Goal: Transaction & Acquisition: Purchase product/service

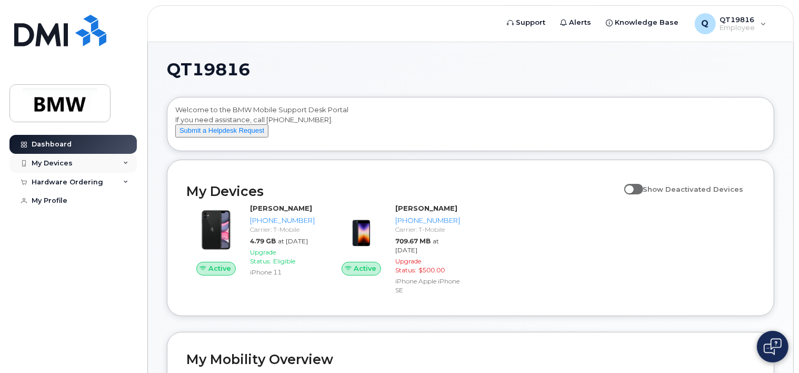
click at [124, 164] on icon at bounding box center [125, 162] width 5 height 5
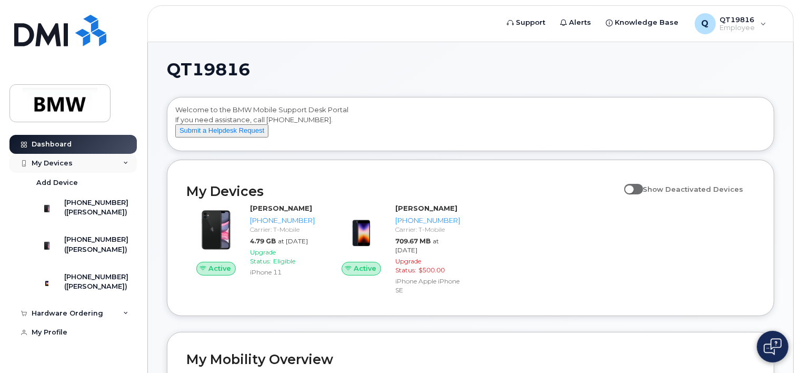
click at [124, 164] on icon at bounding box center [125, 162] width 5 height 5
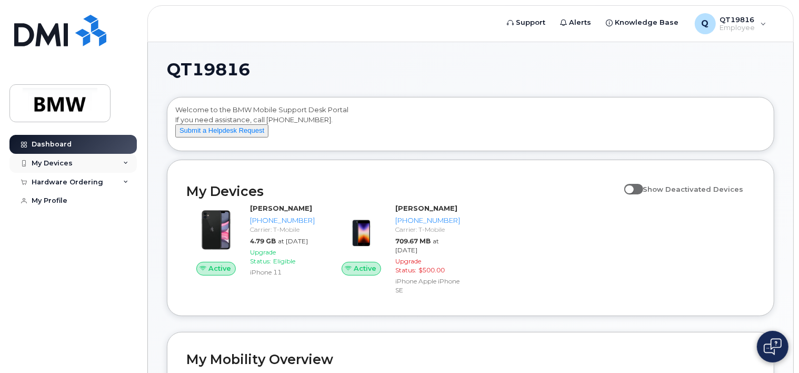
click at [124, 164] on icon at bounding box center [125, 162] width 5 height 5
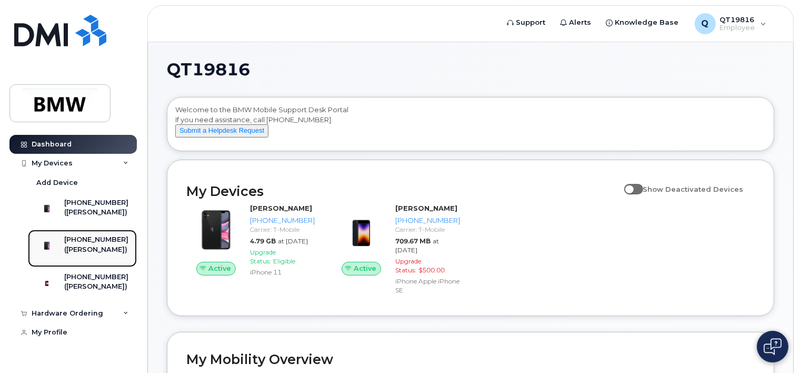
click at [79, 254] on div "([PERSON_NAME])" at bounding box center [96, 249] width 64 height 9
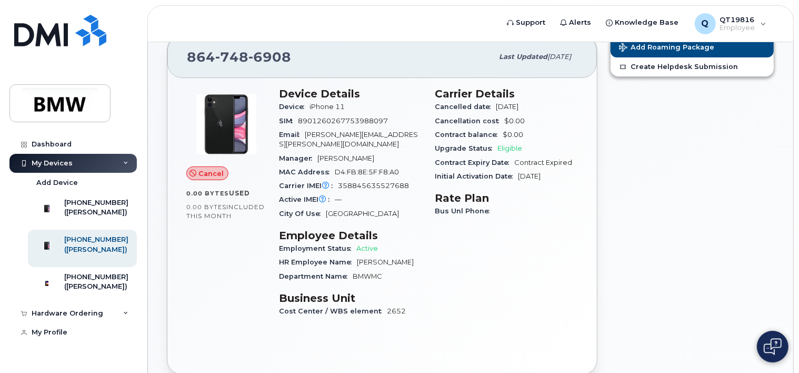
scroll to position [53, 0]
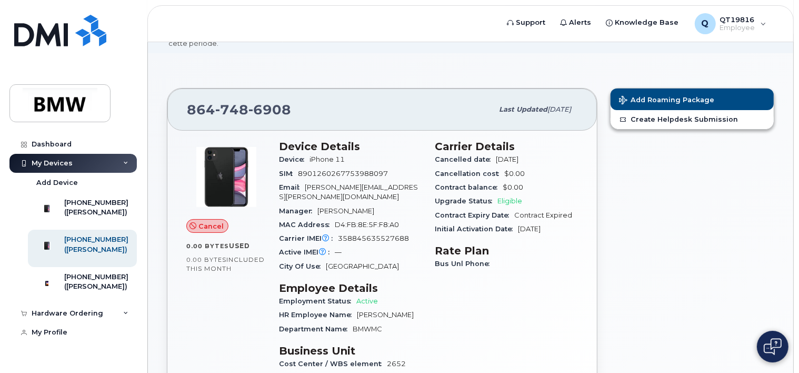
click at [207, 228] on span "Cancel" at bounding box center [210, 226] width 25 height 10
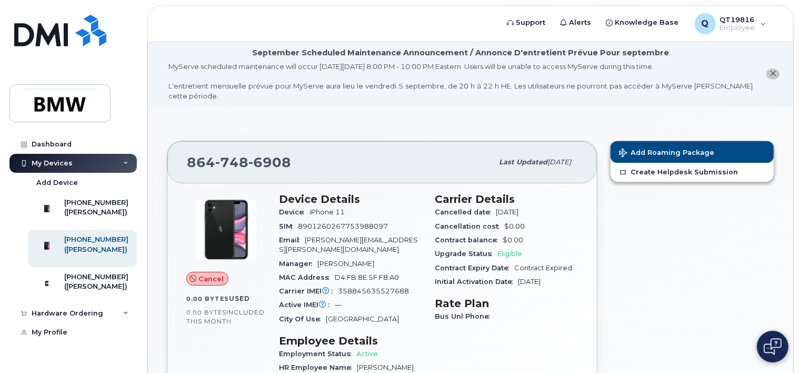
scroll to position [0, 0]
click at [92, 291] on div "([PERSON_NAME])" at bounding box center [96, 285] width 64 height 9
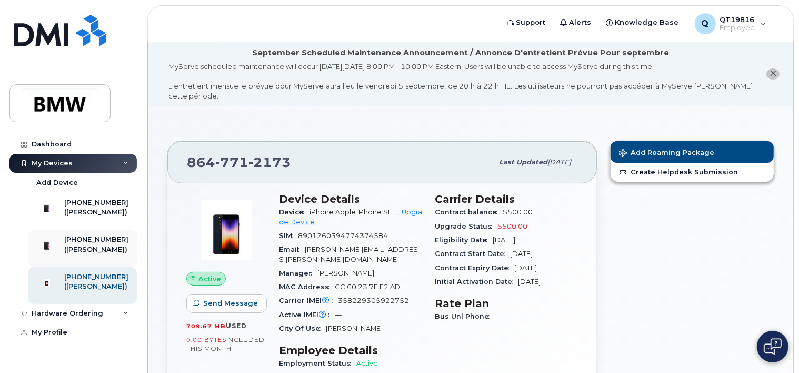
scroll to position [1, 0]
click at [83, 156] on div "My Devices" at bounding box center [72, 163] width 127 height 19
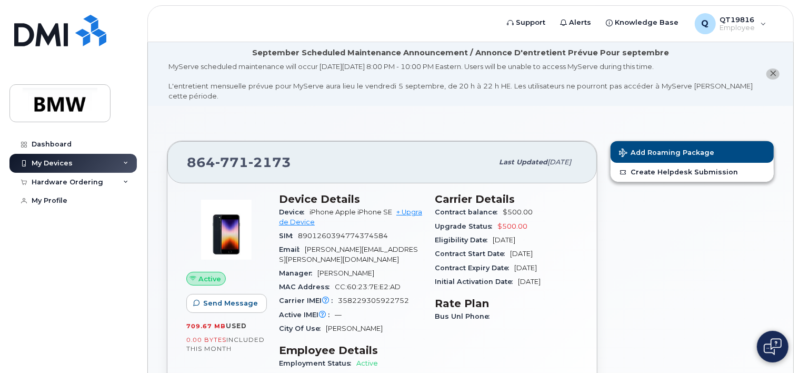
click at [84, 164] on div "My Devices" at bounding box center [72, 163] width 127 height 19
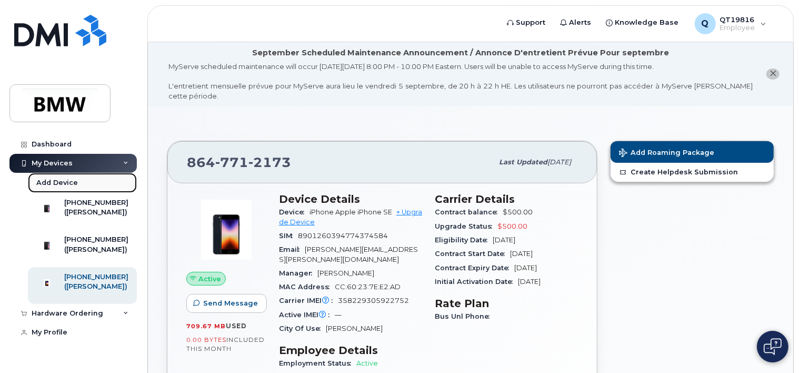
click at [55, 186] on div "Add Device" at bounding box center [57, 182] width 42 height 9
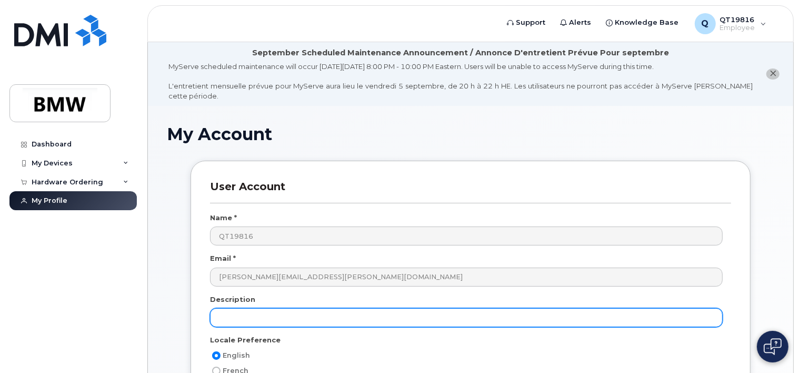
click at [308, 318] on input "text" at bounding box center [466, 317] width 512 height 19
type input "P"
type input "AGV Team Member Phone Amy Gebert"
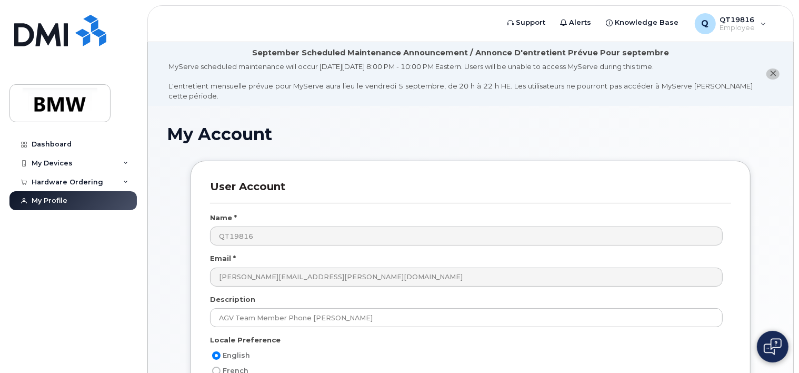
click at [773, 74] on icon "close notification" at bounding box center [772, 73] width 7 height 7
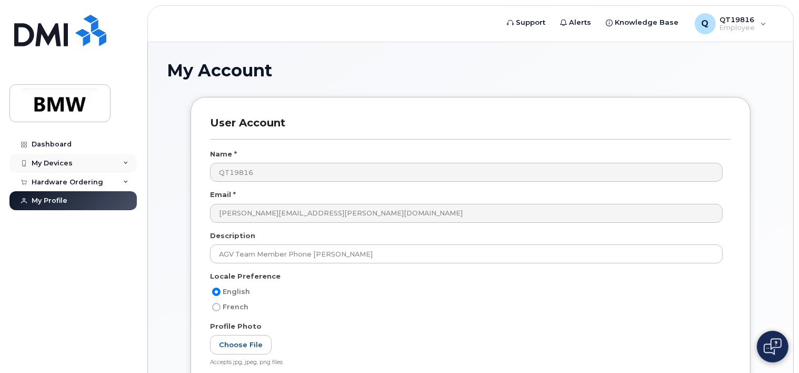
click at [48, 165] on div "My Devices" at bounding box center [52, 163] width 41 height 8
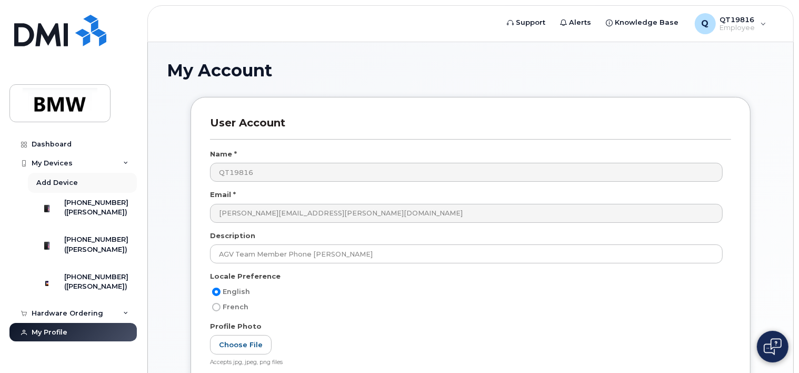
scroll to position [1, 0]
click at [76, 317] on div "Hardware Ordering" at bounding box center [68, 313] width 72 height 8
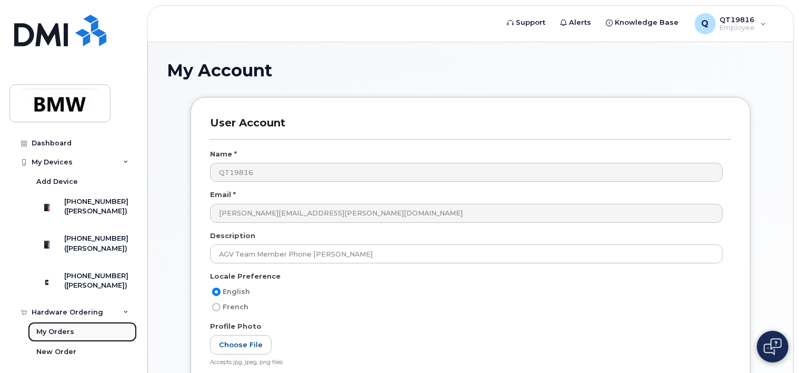
click at [64, 341] on link "My Orders" at bounding box center [82, 331] width 109 height 20
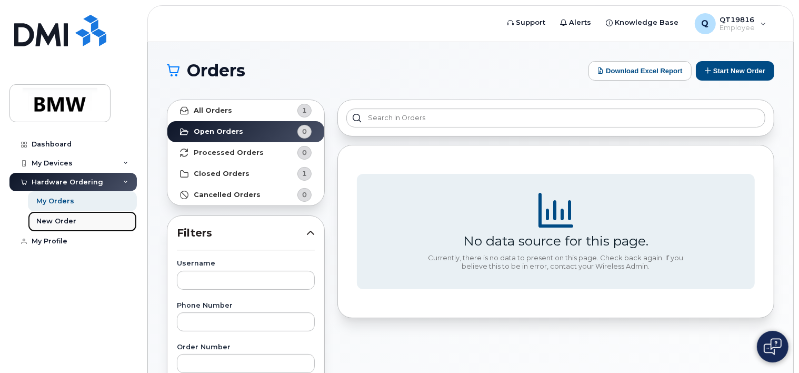
click at [62, 218] on div "New Order" at bounding box center [56, 220] width 40 height 9
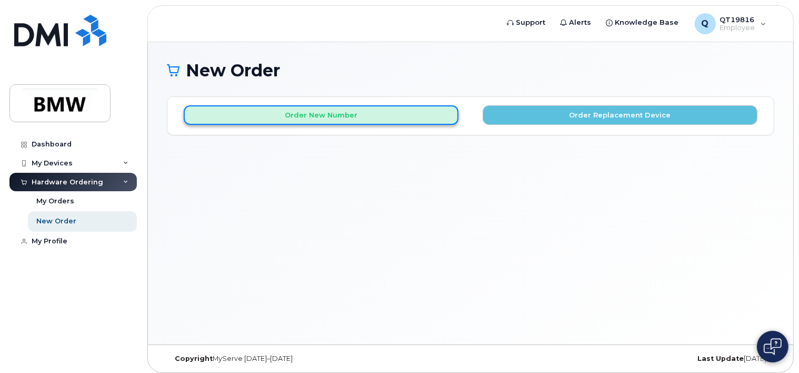
click at [338, 113] on button "Order New Number" at bounding box center [321, 114] width 275 height 19
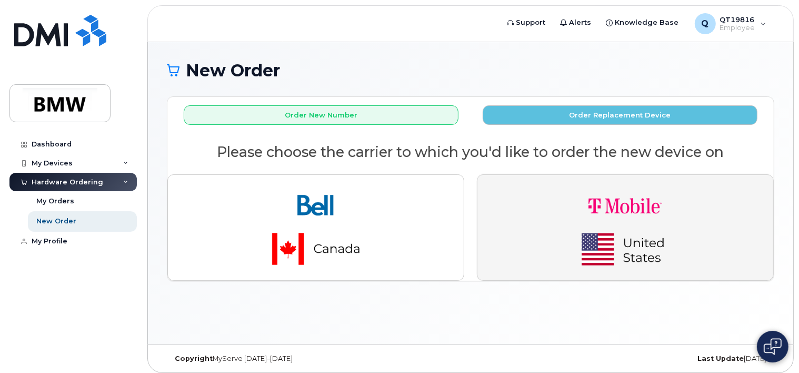
click at [525, 229] on button "button" at bounding box center [625, 227] width 297 height 106
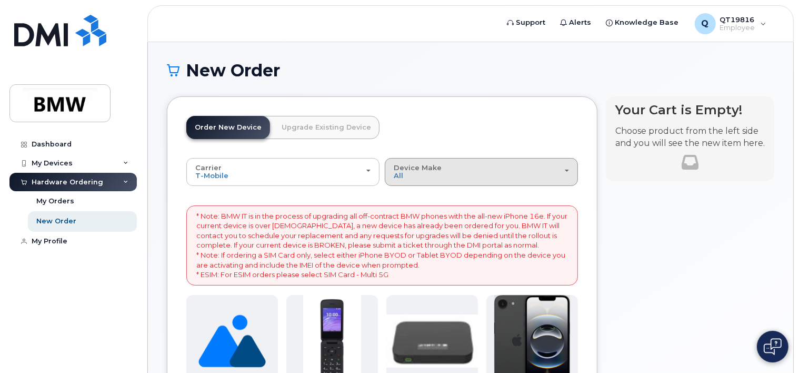
click at [478, 179] on button "Device Make All Cell Phone iPhone Modem" at bounding box center [481, 171] width 193 height 27
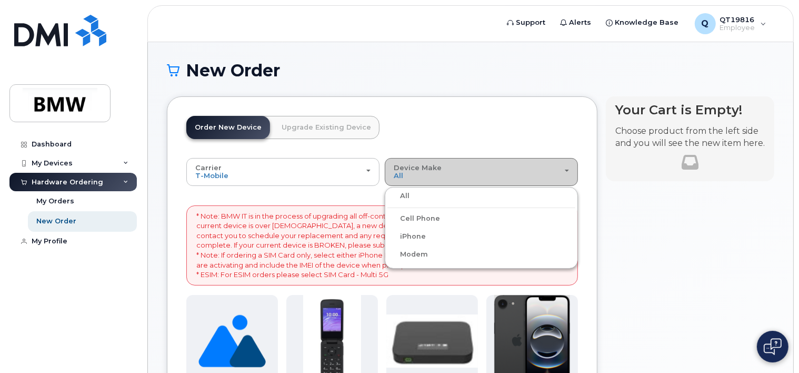
click at [478, 179] on button "Device Make All Cell Phone iPhone Modem" at bounding box center [481, 171] width 193 height 27
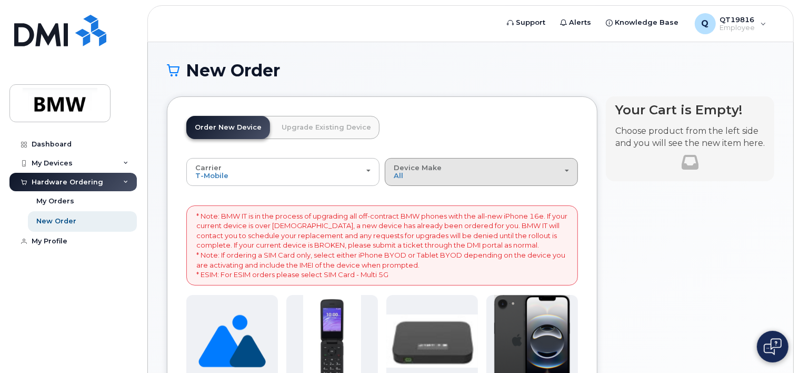
click at [478, 179] on button "Device Make All Cell Phone iPhone Modem" at bounding box center [481, 171] width 193 height 27
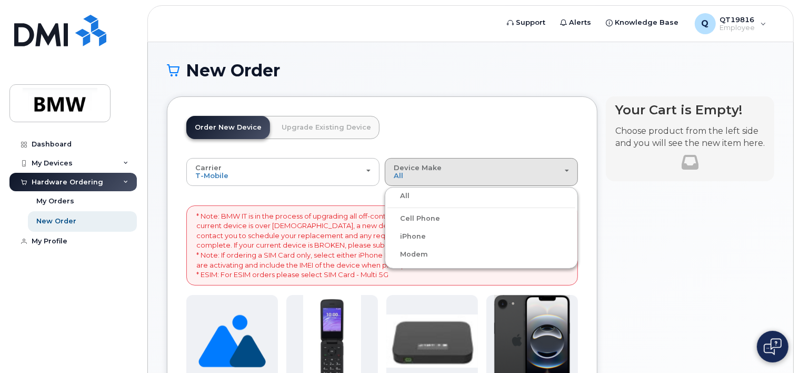
click at [417, 235] on label "iPhone" at bounding box center [406, 236] width 38 height 13
click at [0, 0] on input "iPhone" at bounding box center [0, 0] width 0 height 0
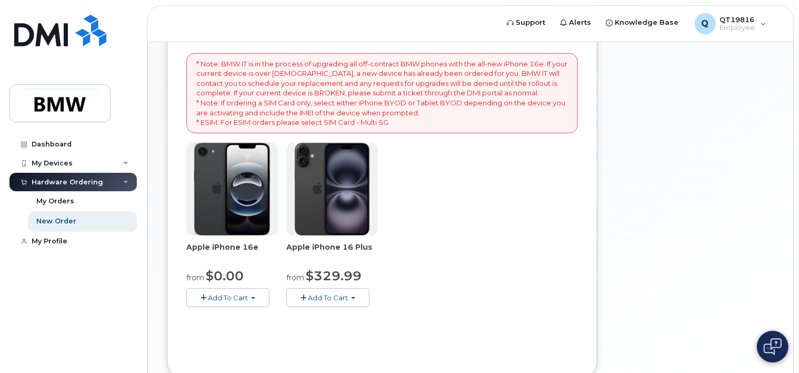
scroll to position [158, 0]
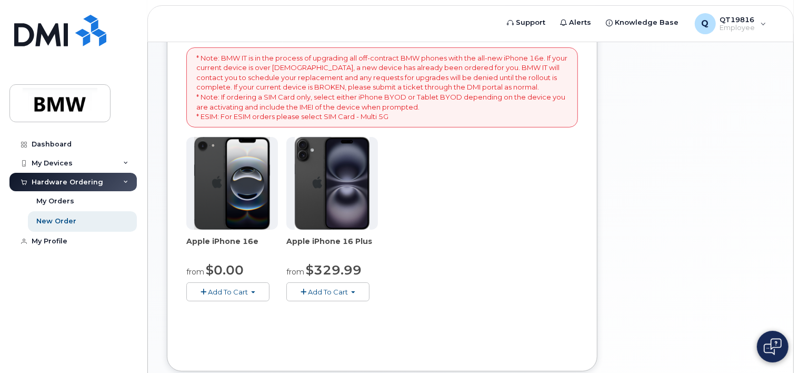
click at [224, 295] on button "Add To Cart" at bounding box center [227, 291] width 83 height 18
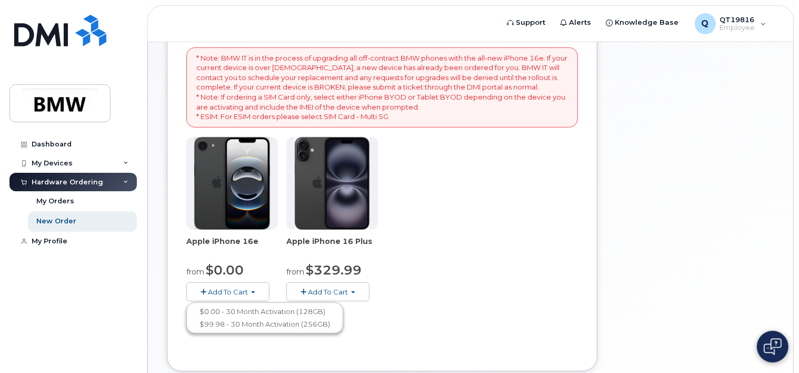
scroll to position [210, 0]
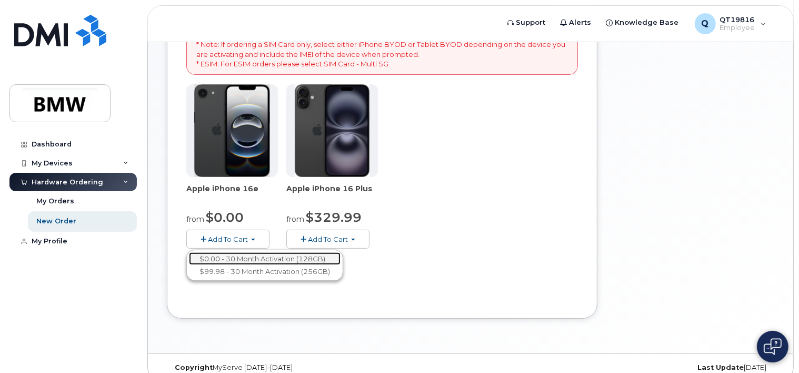
click at [262, 258] on link "$0.00 - 30 Month Activation (128GB)" at bounding box center [265, 258] width 152 height 13
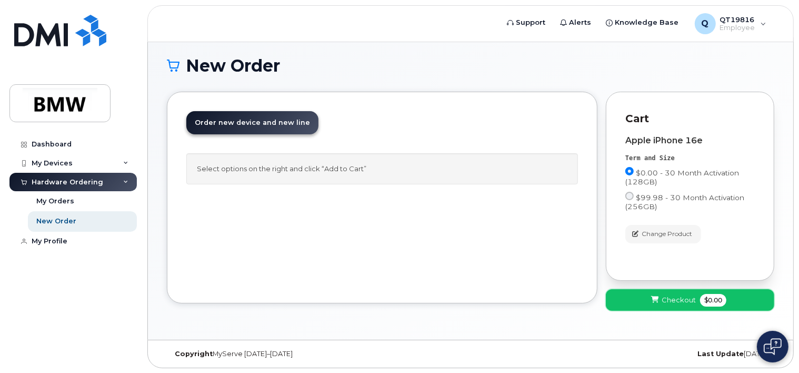
click at [659, 302] on span at bounding box center [655, 300] width 10 height 10
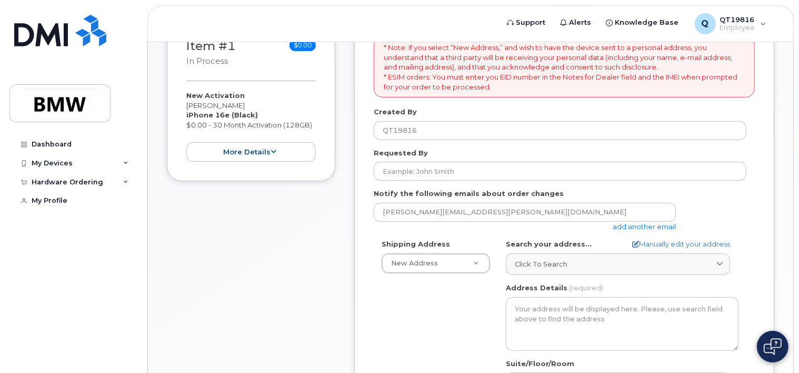
scroll to position [263, 0]
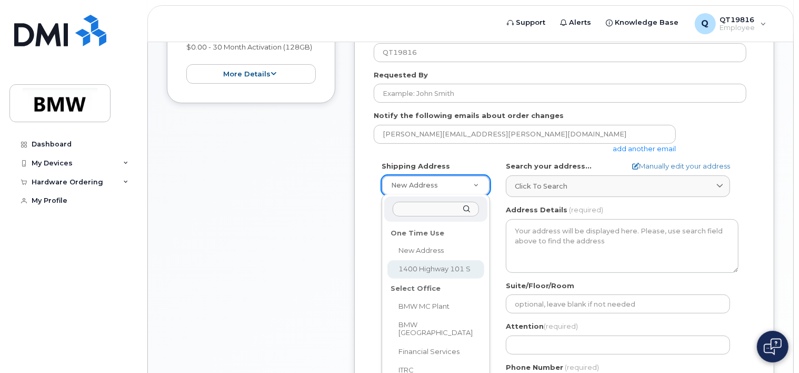
select select "1400 Highway 101 S"
type textarea "1400 Highway 101 S GREER SC 29651-6731 UNITED STATES"
type input "Hall 32.0 Column C2"
type input "Bobby Underwood/Nicholas Lancaster"
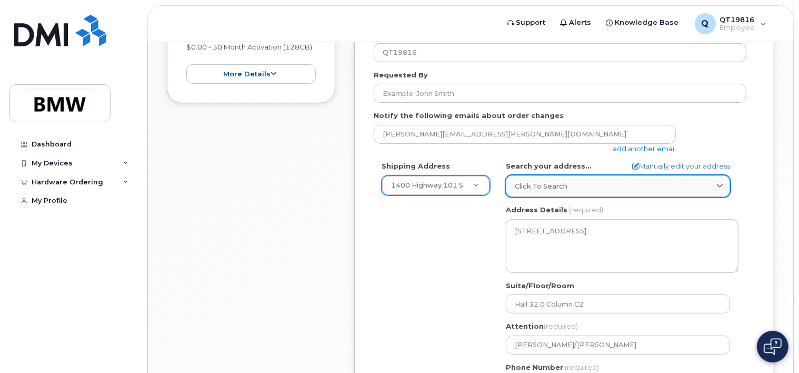
click at [576, 186] on div "Click to search" at bounding box center [618, 186] width 206 height 10
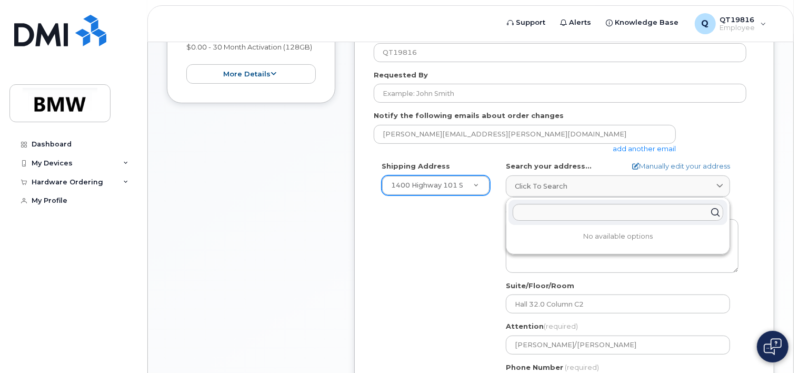
click at [407, 251] on div "Shipping Address 1400 Highway 101 S New Address 1400 Highway 101 S BMW MC Plant…" at bounding box center [560, 281] width 373 height 241
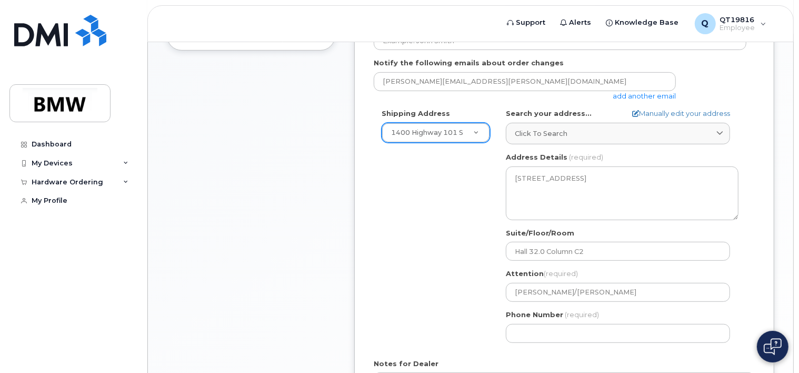
scroll to position [368, 0]
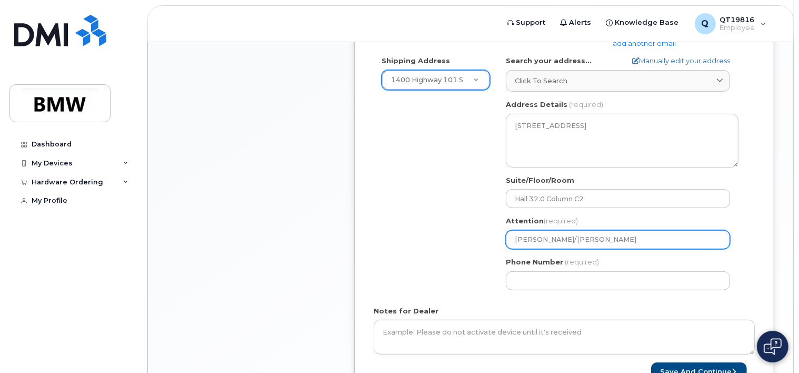
click at [688, 236] on input "Bobby Underwood/Nicholas Lancaster" at bounding box center [618, 239] width 224 height 19
select select
type input "Bobby Underwood/Nicholas Lancaste"
select select
type input "Bobby Underwood/Nicholas Lancast"
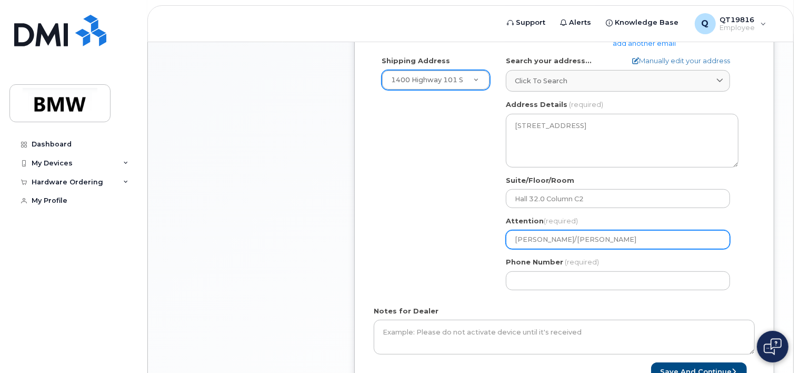
select select
type input "Bobby Underwood/Nicholas Lancas"
select select
type input "Bobby Underwood/Nicholas Lanca"
select select
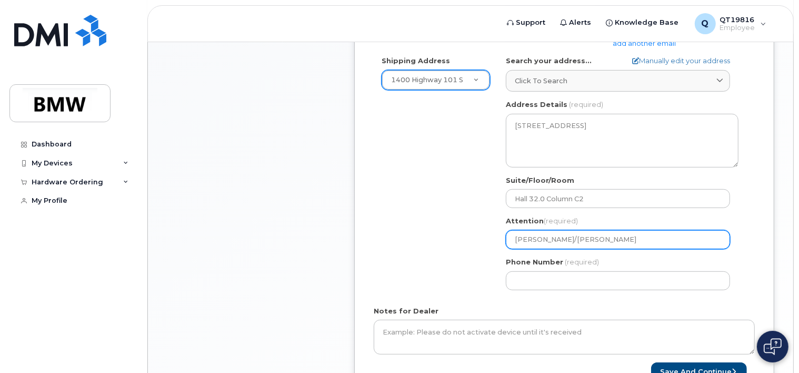
type input "Bobby Underwood/Nicholas Lanc"
select select
type input "Bobby Underwood/Nicholas Lan"
select select
type input "Bobby Underwood/Nicholas La"
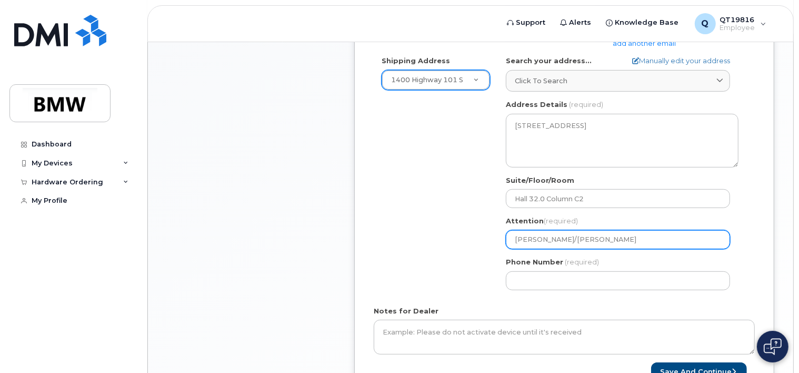
select select
type input "Bobby Underwood/Nicholas"
select select
type input "Bobby Underwood/Nichola"
select select
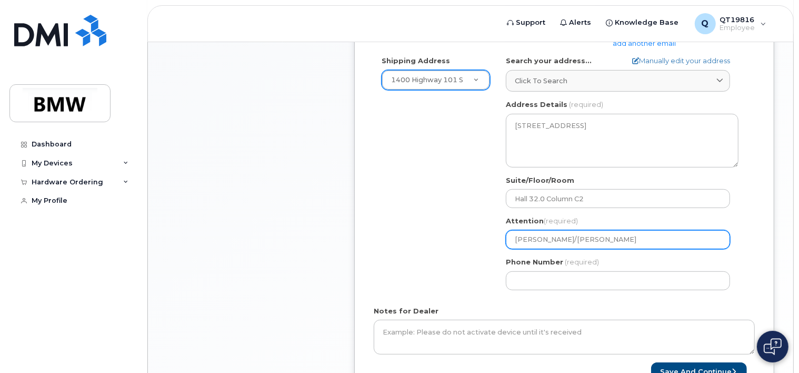
type input "Bobby Underwood/Nichol"
select select
type input "Bobby Underwood/Nicho"
select select
type input "Bobby Underwood/Nich"
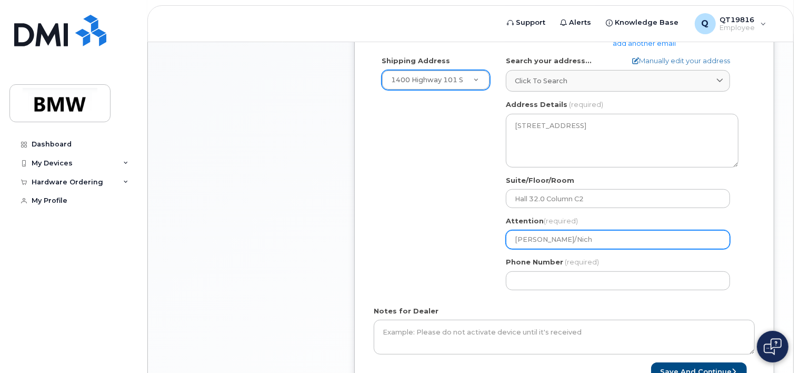
select select
type input "Bobby Underwood/Nic"
select select
type input "Bobby Underwood/Ni"
select select
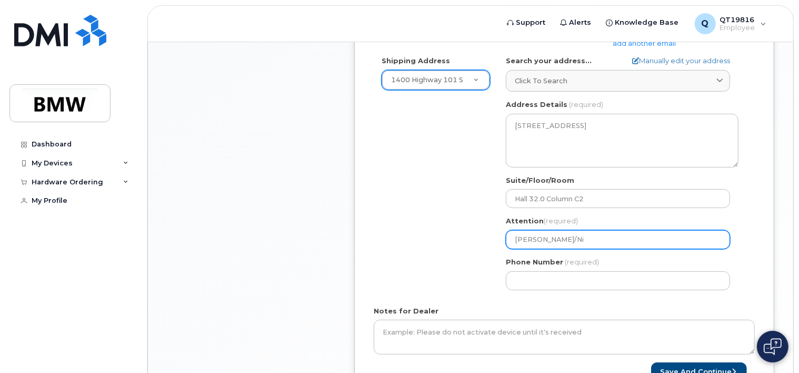
type input "Bobby Underwood/N"
select select
type input "Bobby Underwood/"
select select
type input "[PERSON_NAME]"
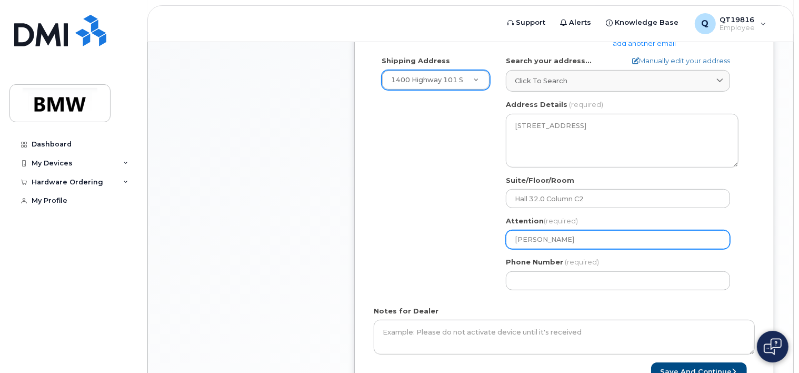
select select
type input "Bobby Underwoo"
select select
type input "[PERSON_NAME]"
select select
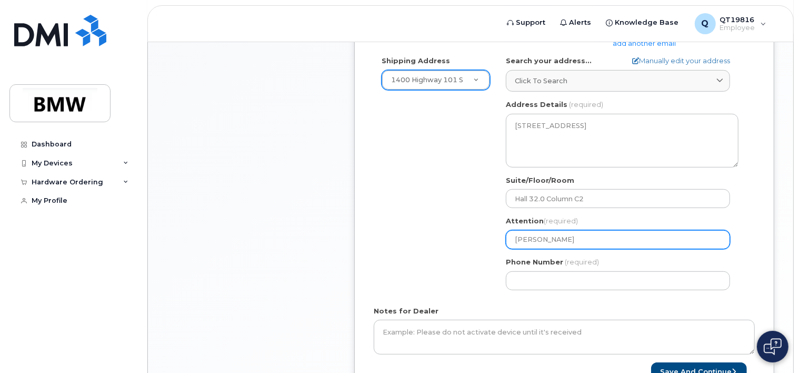
type input "Bobby Underwood/"
select select
type input "Bobby Underwood/A"
select select
type input "Bobby Underwood/An"
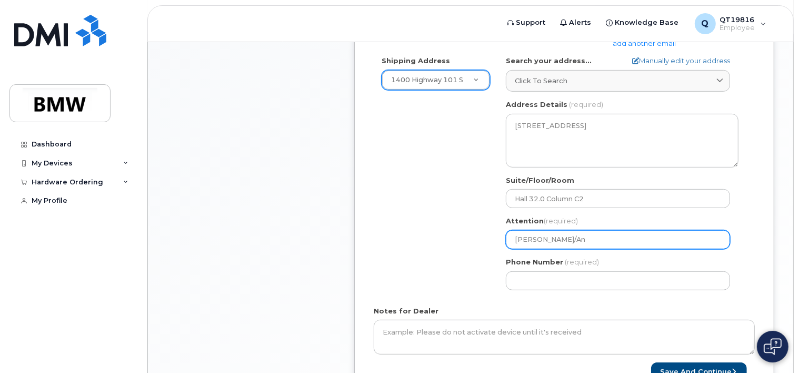
select select
type input "Bobby Underwood/Any"
select select
type input "Bobby Underwood/An"
select select
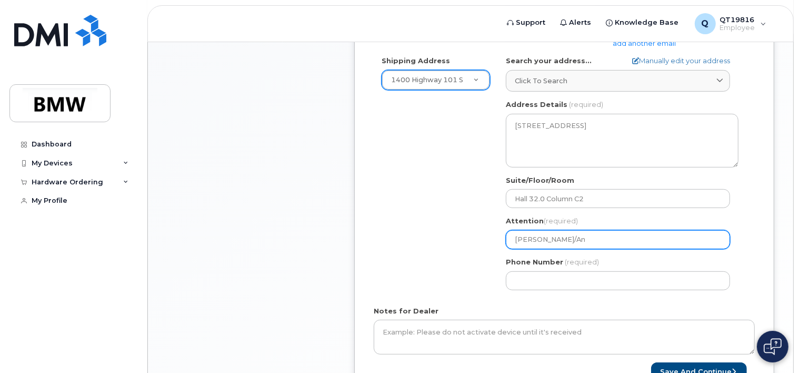
type input "Bobby Underwood/A"
select select
type input "Bobby Underwood/Am"
select select
type input "Bobby Underwood/Amy"
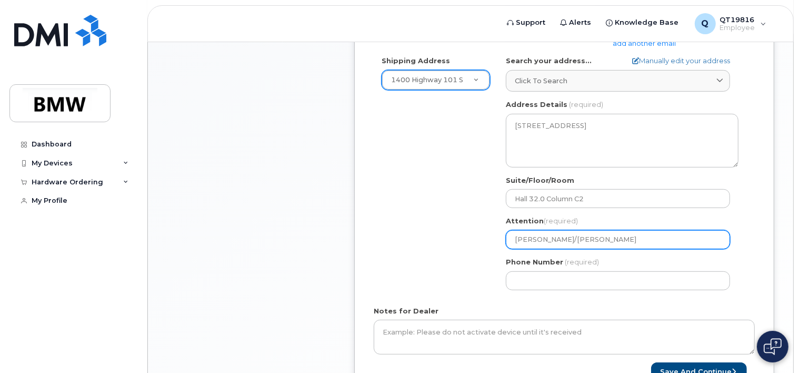
select select
type input "Bobby Underwood/Amy G"
select select
type input "Bobby Underwood/Amy Ge"
select select
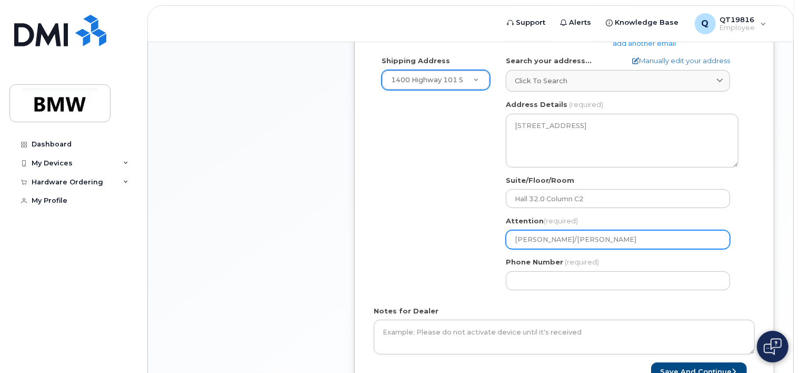
type input "Bobby Underwood/Amy Geb"
select select
type input "Bobby Underwood/Amy Gebe"
select select
type input "Bobby Underwood/Amy Geber"
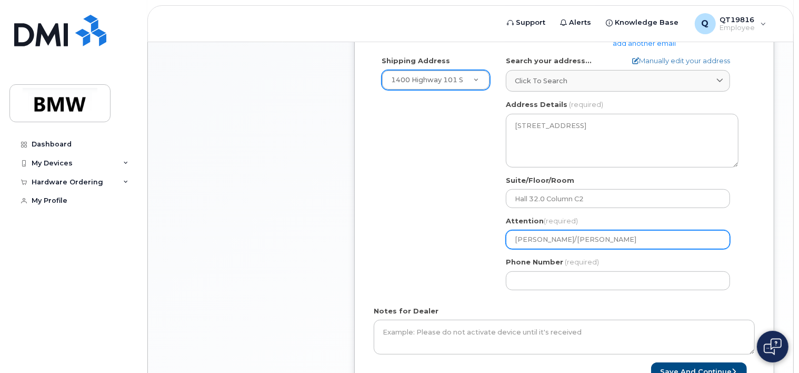
select select
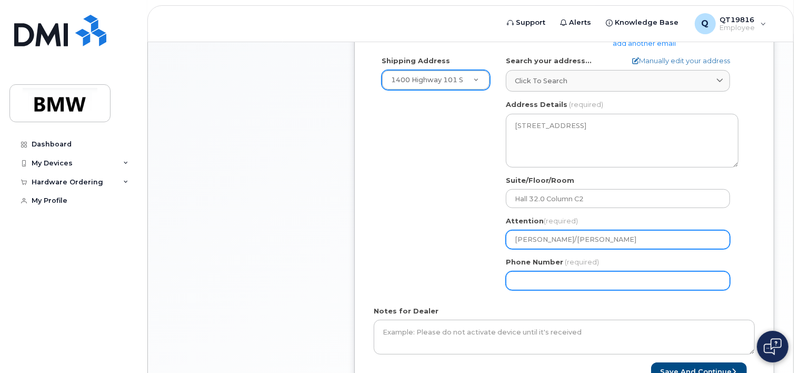
type input "[PERSON_NAME]/[PERSON_NAME]"
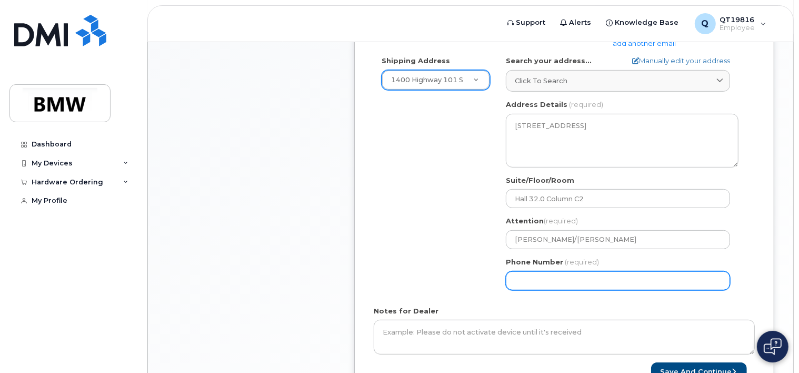
click at [589, 276] on input "Phone Number" at bounding box center [618, 280] width 224 height 19
type input "8646313561"
select select
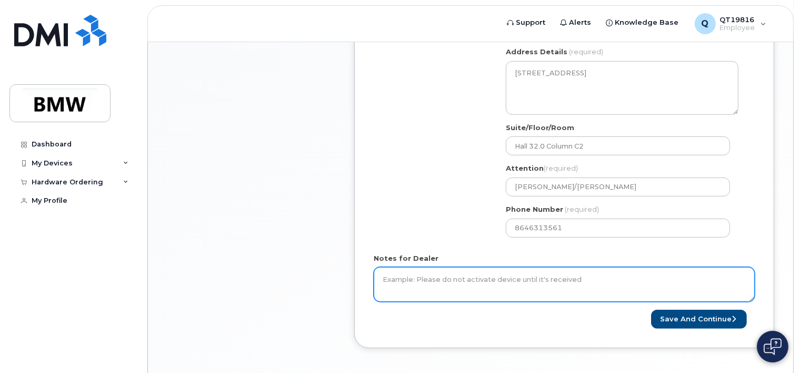
click at [448, 282] on textarea "Notes for Dealer" at bounding box center [564, 284] width 381 height 35
type textarea "t"
type textarea "This is a new phone for the AGV new team member"
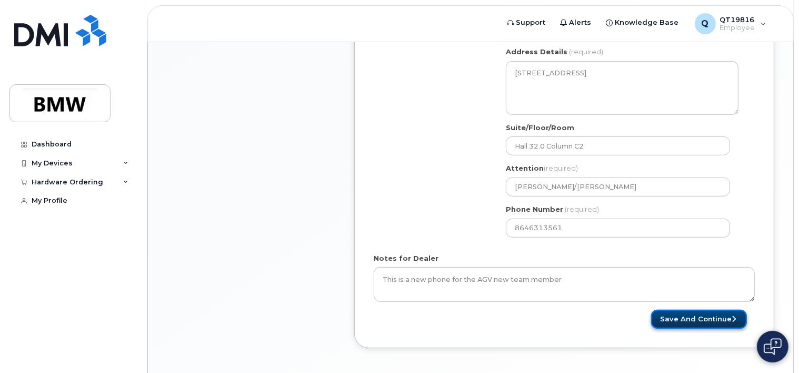
click at [672, 321] on button "Save and Continue" at bounding box center [699, 318] width 96 height 19
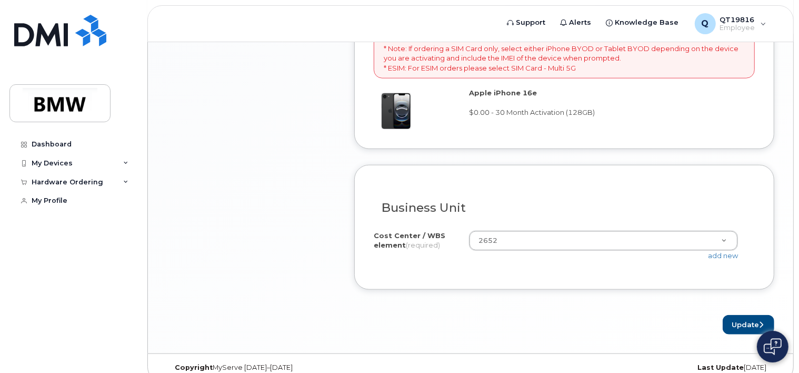
scroll to position [818, 0]
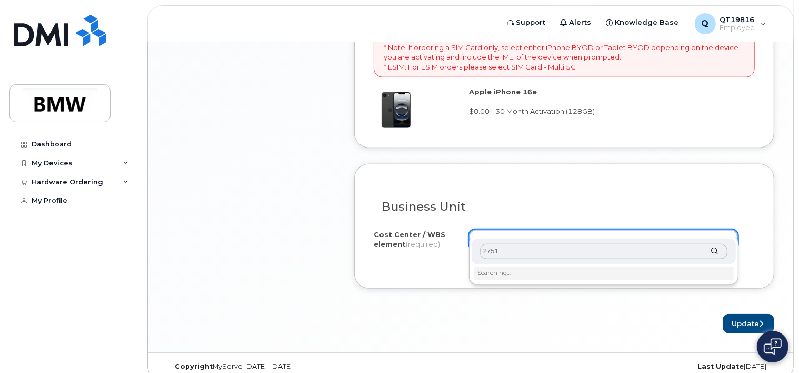
click at [559, 255] on input "2751" at bounding box center [603, 251] width 247 height 15
click at [558, 249] on input "2751" at bounding box center [603, 251] width 247 height 15
type input "2751"
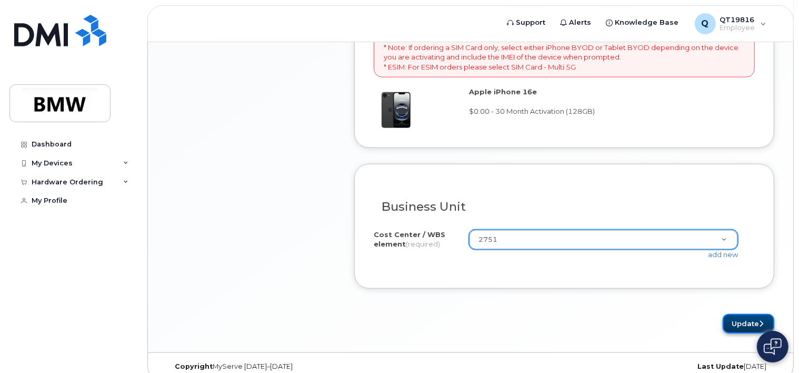
click at [746, 314] on button "Update" at bounding box center [748, 323] width 52 height 19
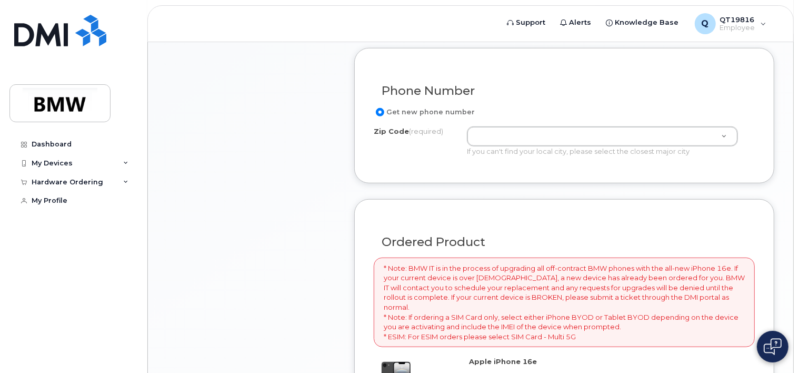
scroll to position [406, 0]
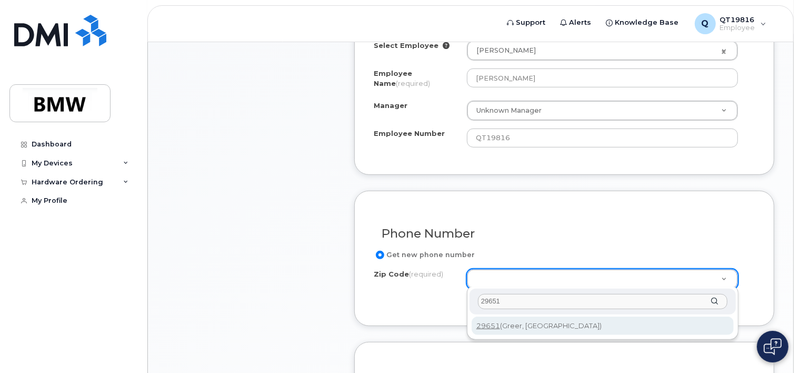
type input "29651"
type input "29651 (Greer, SC)"
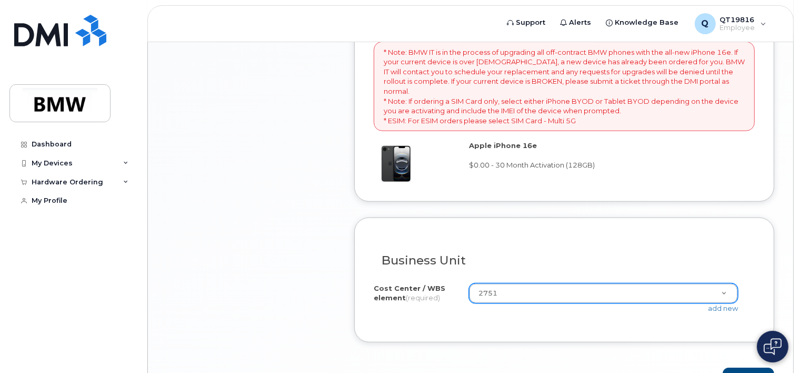
scroll to position [818, 0]
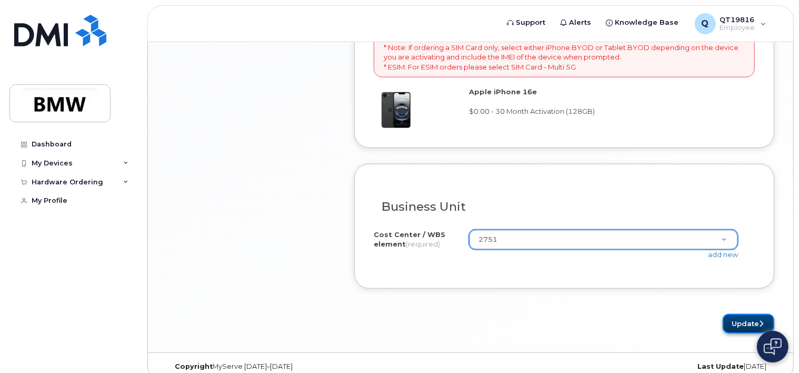
click at [749, 314] on button "Update" at bounding box center [748, 323] width 52 height 19
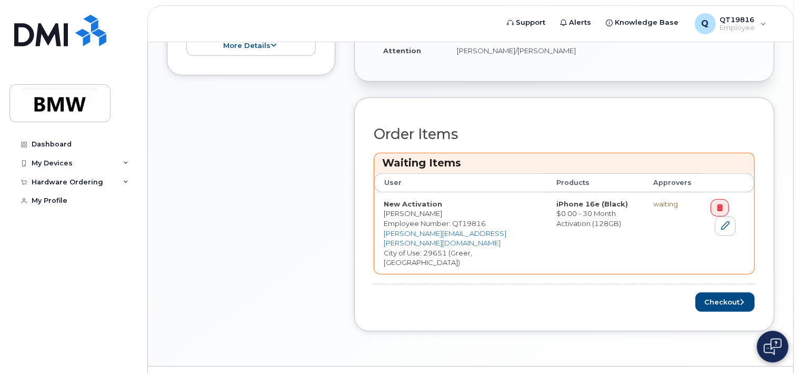
scroll to position [341, 0]
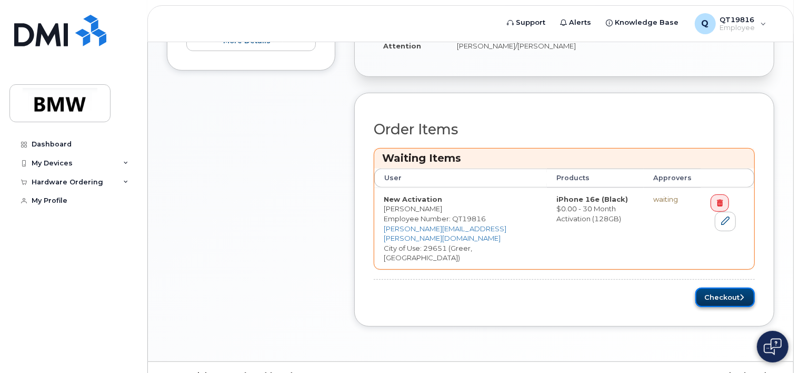
click at [717, 287] on button "Checkout" at bounding box center [724, 296] width 59 height 19
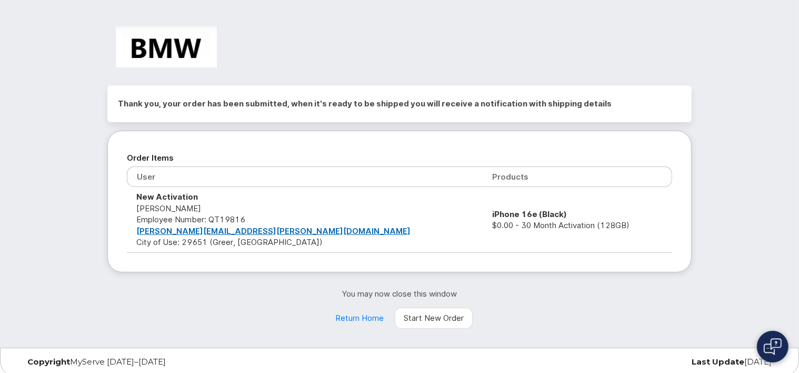
scroll to position [3, 0]
